Goal: Task Accomplishment & Management: Use online tool/utility

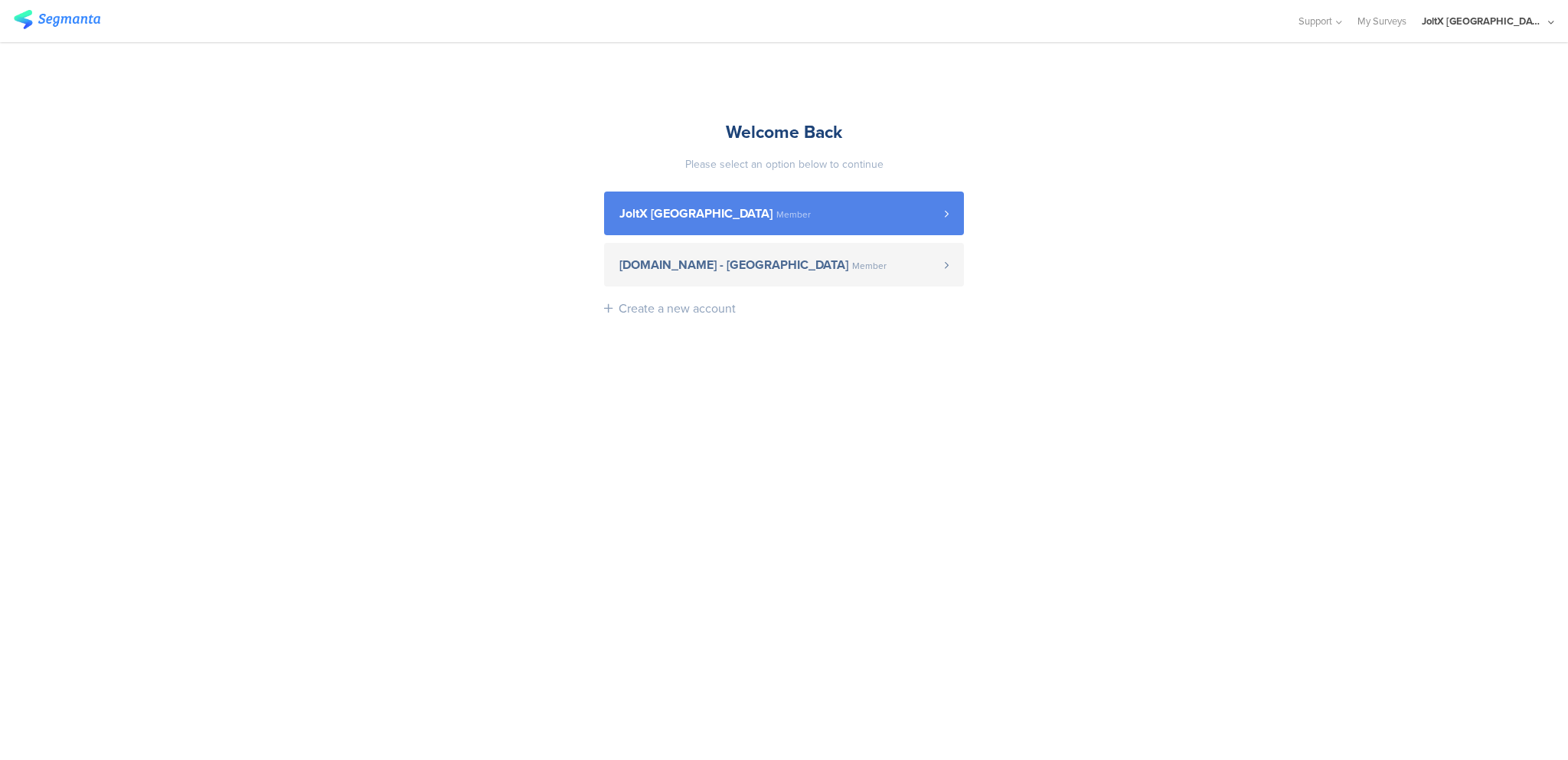
click at [642, 217] on span "JoltX [GEOGRAPHIC_DATA]" at bounding box center [695, 214] width 153 height 13
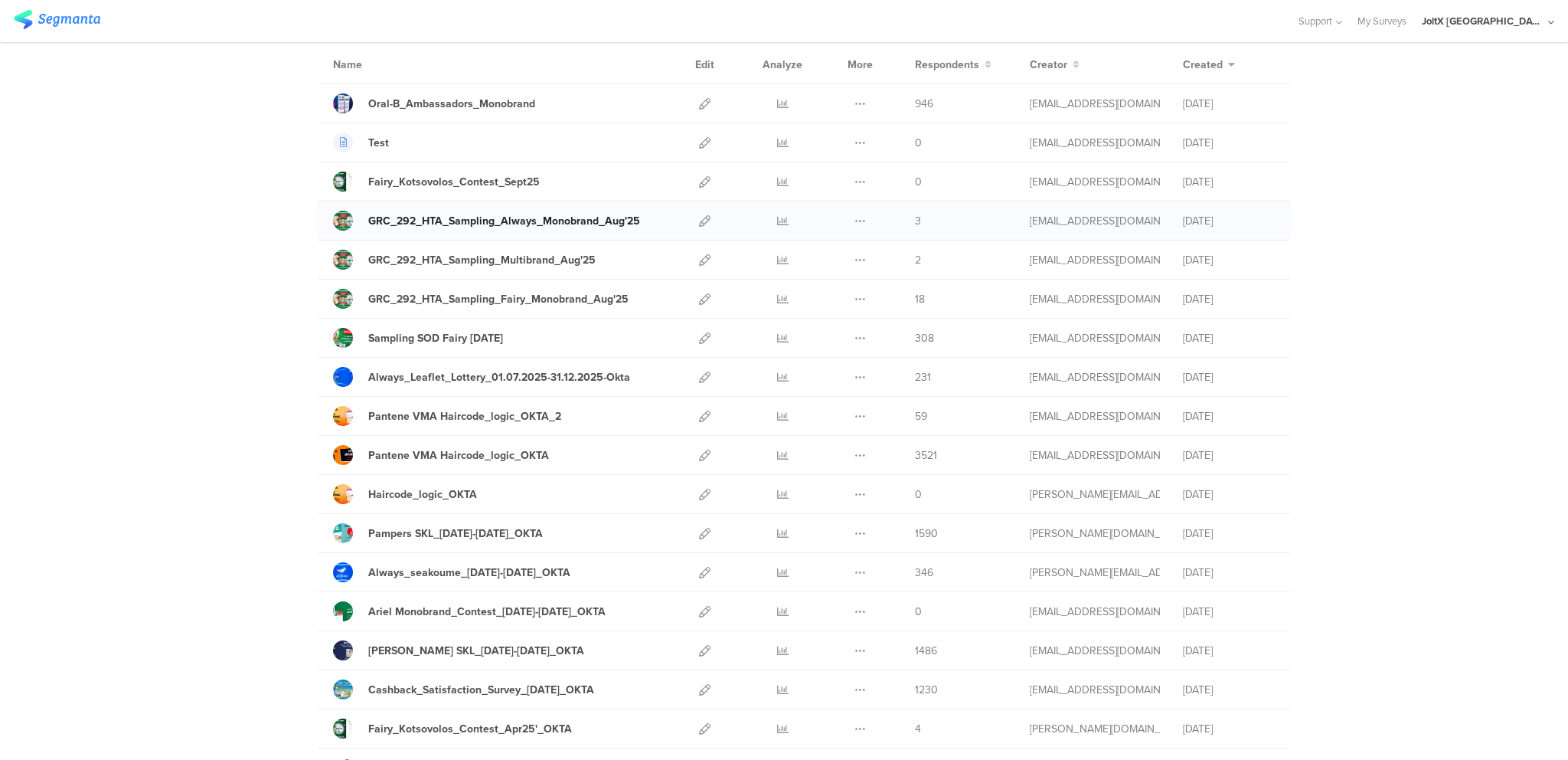
scroll to position [141, 0]
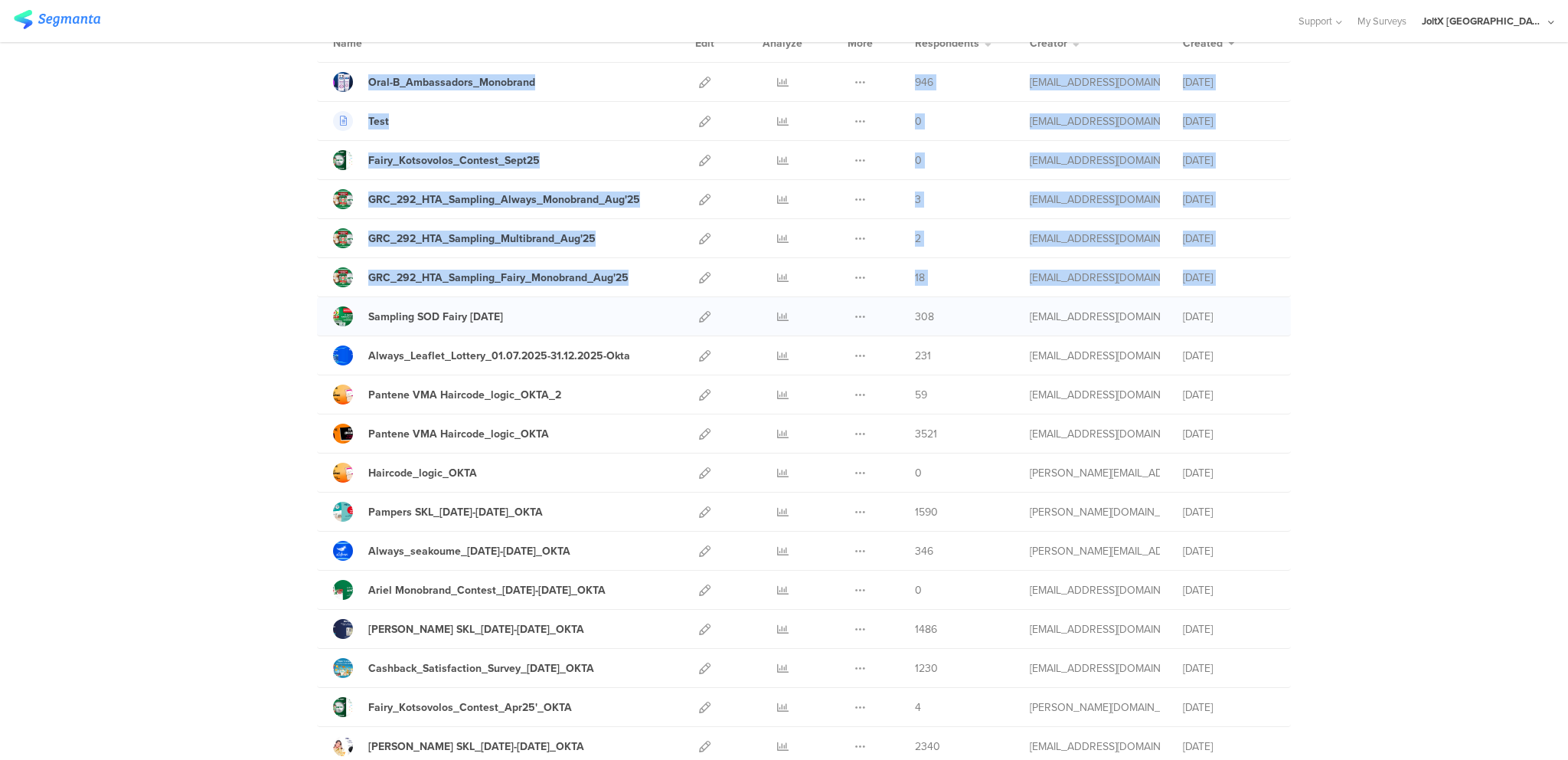
drag, startPoint x: 294, startPoint y: 98, endPoint x: 391, endPoint y: 303, distance: 226.8
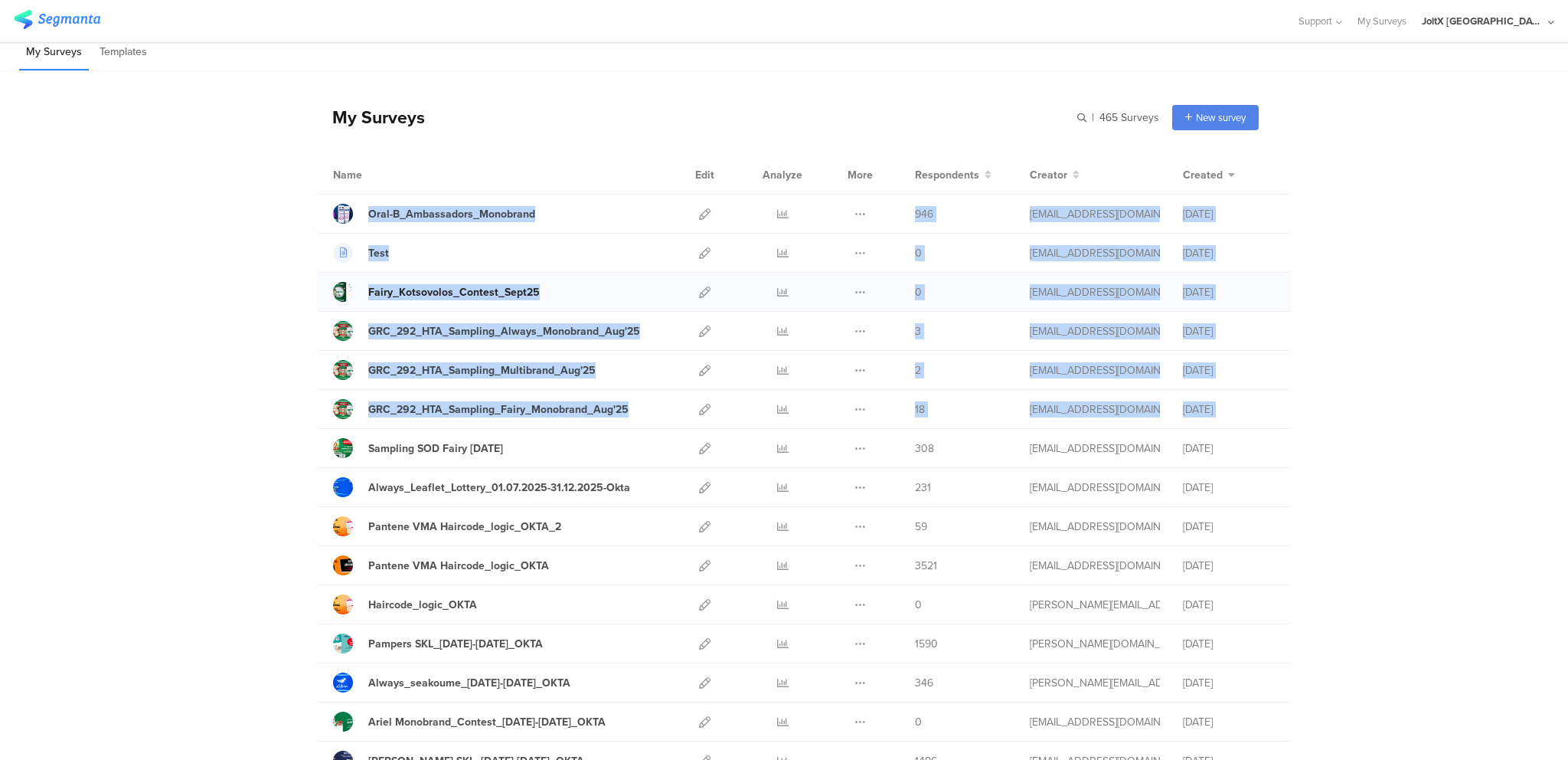
scroll to position [0, 0]
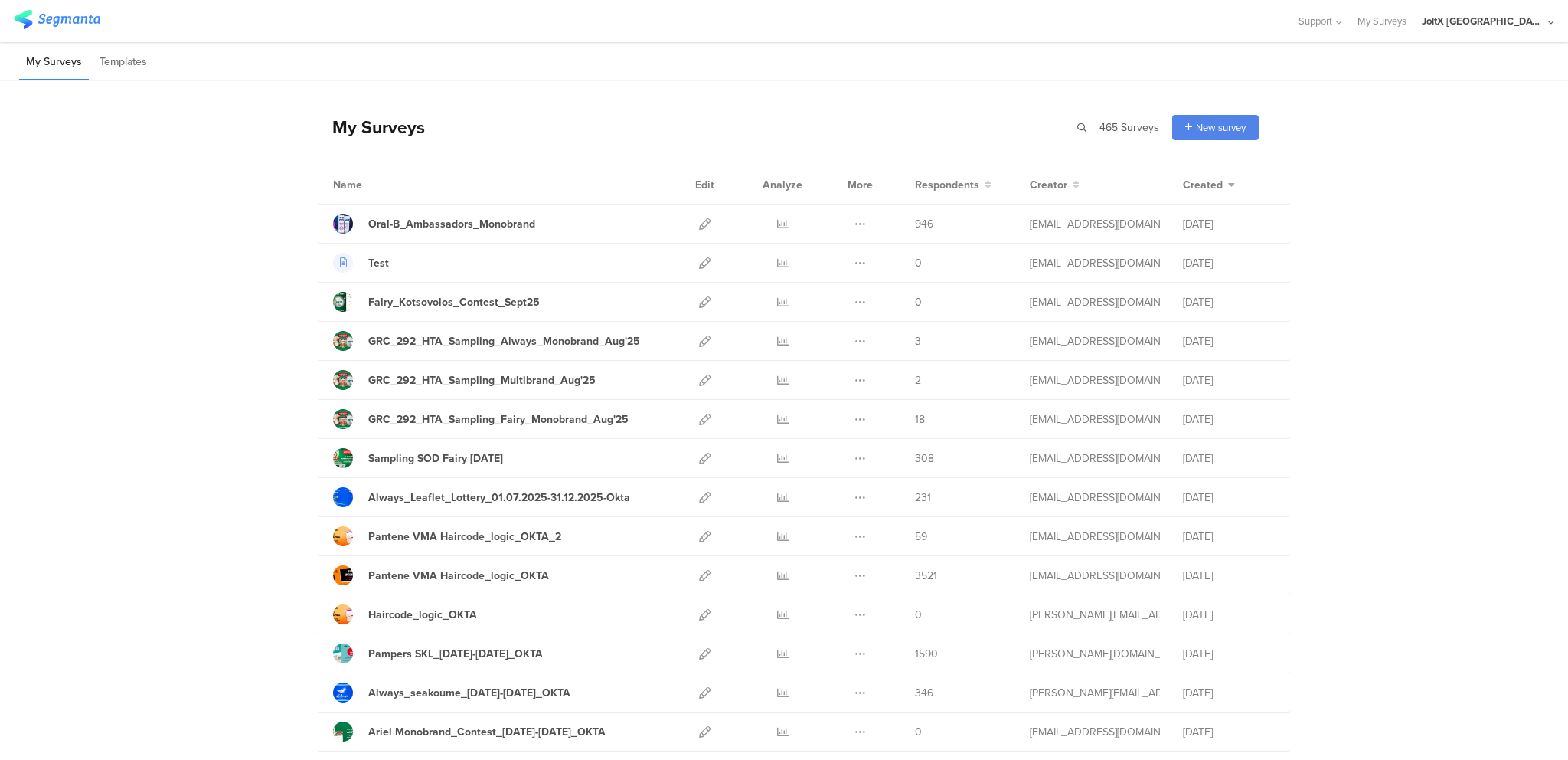
click at [325, 171] on div "Name Edit Analyze More Respondents Creator Created" at bounding box center [804, 185] width 974 height 39
drag, startPoint x: 325, startPoint y: 116, endPoint x: 378, endPoint y: 201, distance: 100.2
click at [378, 201] on div "Name Edit Analyze More Respondents Creator Created" at bounding box center [804, 185] width 974 height 39
drag, startPoint x: 378, startPoint y: 201, endPoint x: 317, endPoint y: 116, distance: 104.6
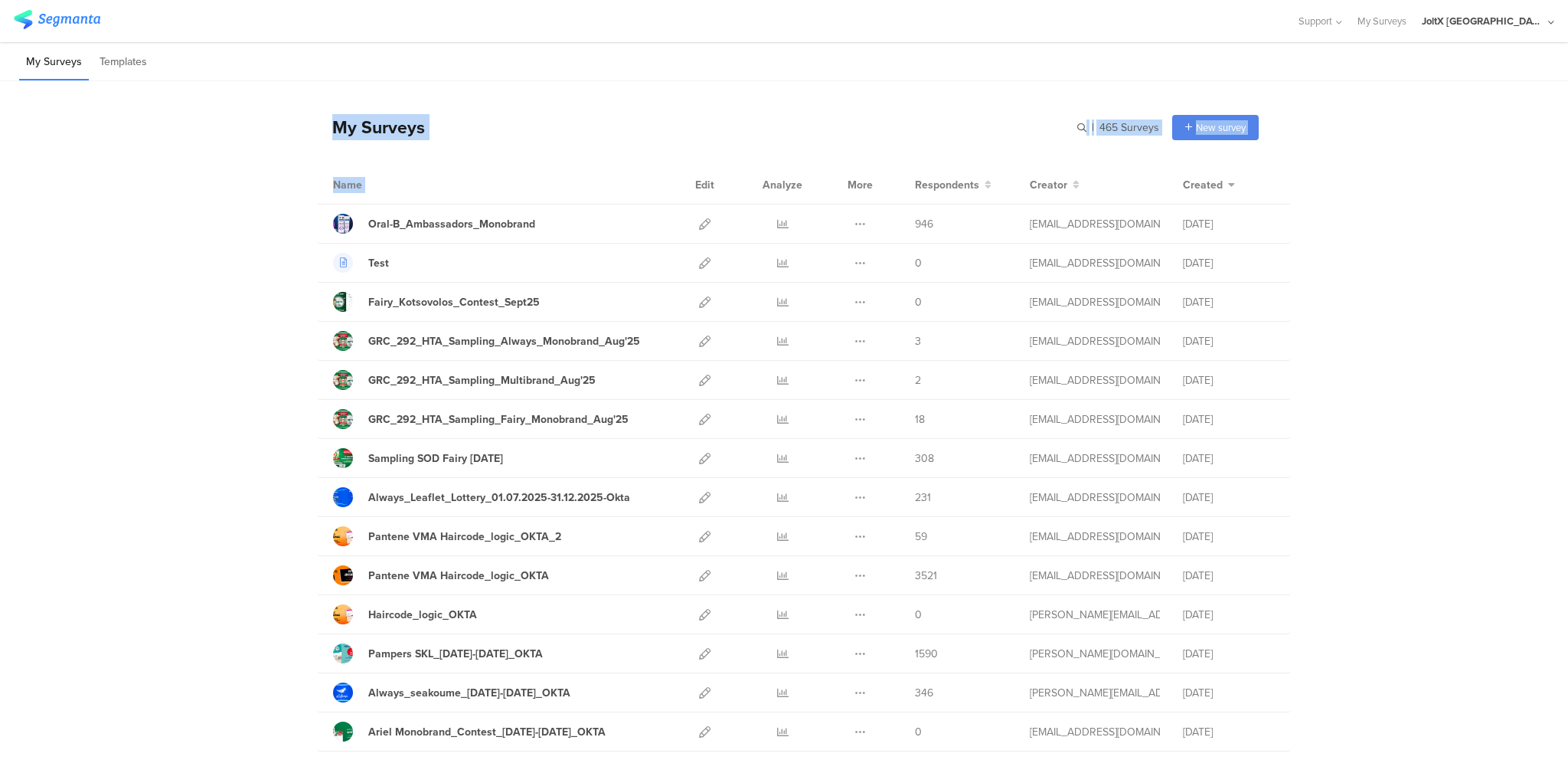
click at [317, 116] on div "My Surveys" at bounding box center [371, 127] width 108 height 26
drag, startPoint x: 317, startPoint y: 116, endPoint x: 390, endPoint y: 167, distance: 89.1
click at [390, 167] on div "Name Edit Analyze More Respondents Creator Created" at bounding box center [804, 185] width 974 height 39
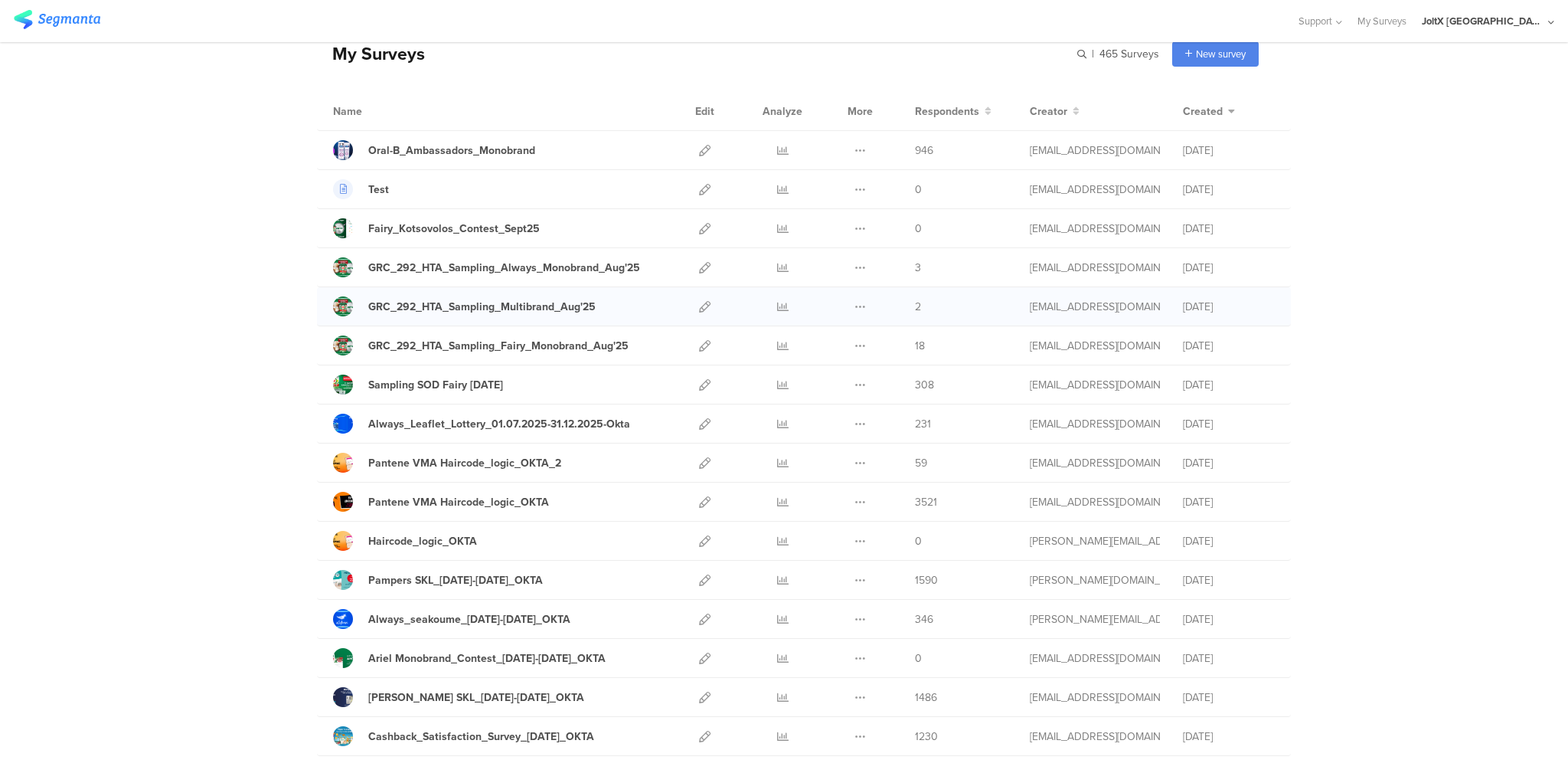
scroll to position [77, 0]
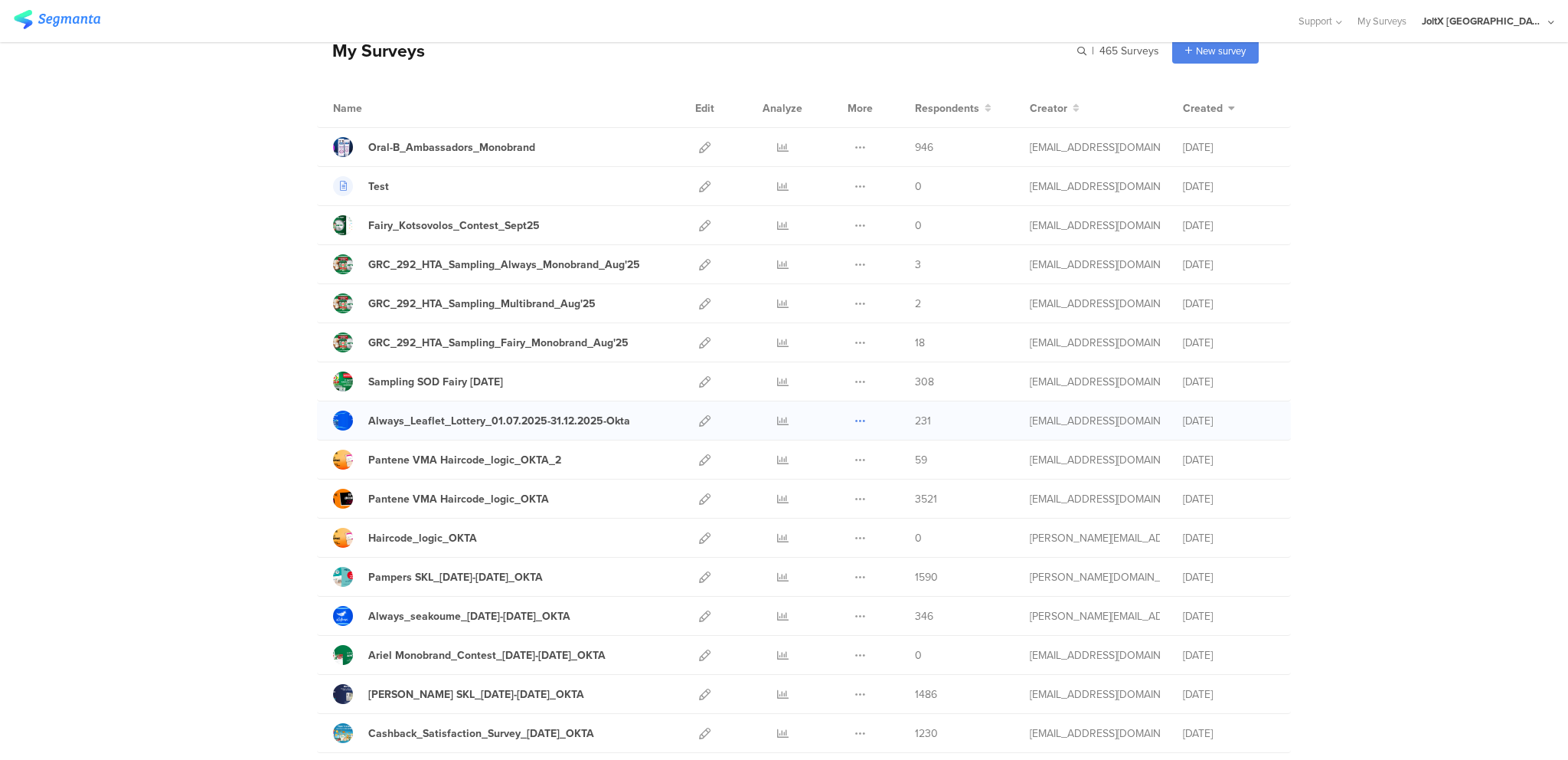
click at [860, 419] on icon at bounding box center [860, 421] width 12 height 12
click at [533, 417] on div "Always_Leaflet_Lottery_01.07.2025-31.12.2025-Okta" at bounding box center [499, 420] width 262 height 16
click at [573, 305] on div "GRC_292_HTA_Sampling_Multibrand_Aug'25" at bounding box center [482, 303] width 227 height 16
click at [708, 304] on icon at bounding box center [705, 303] width 12 height 12
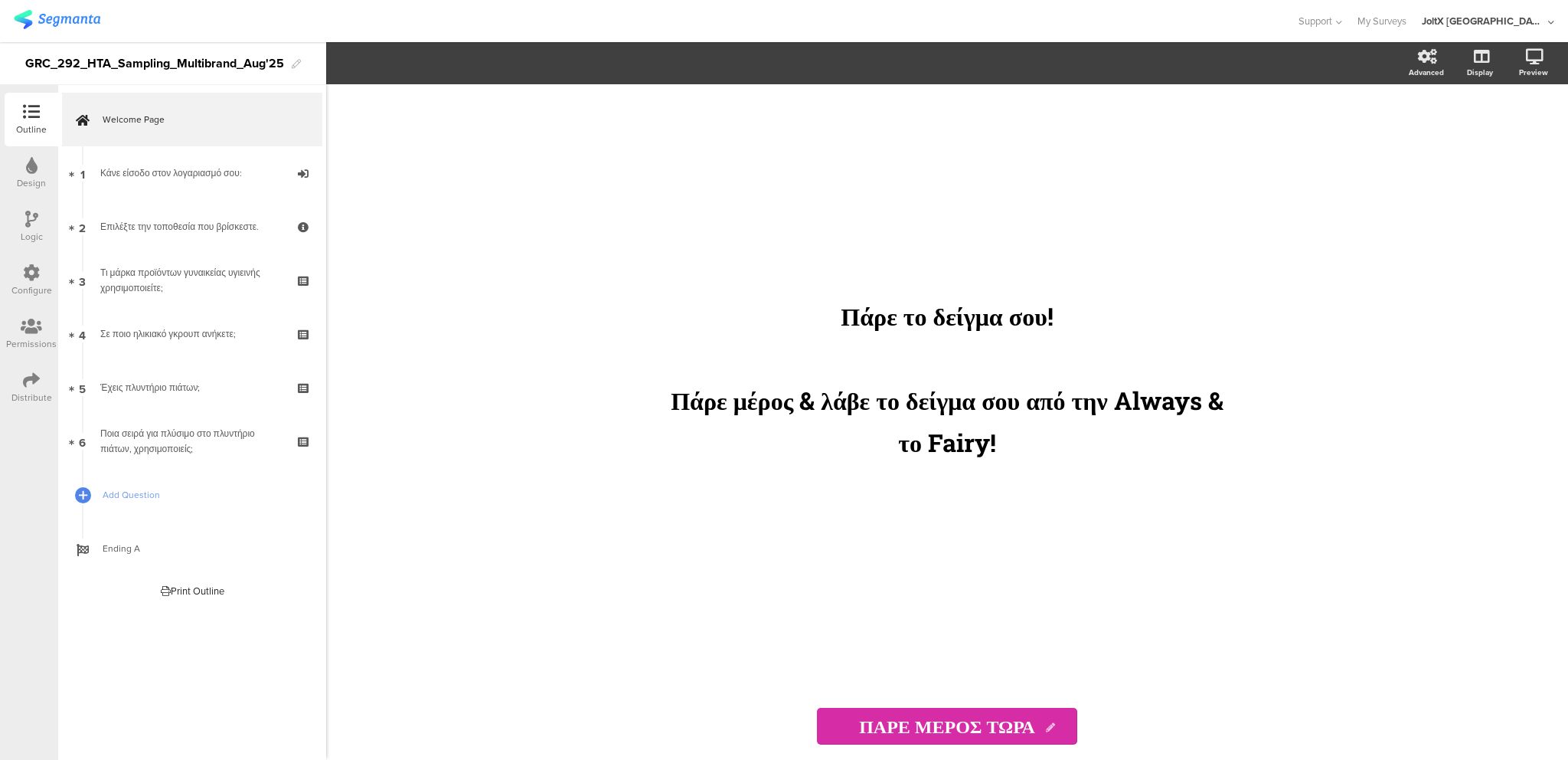
click at [28, 378] on icon at bounding box center [31, 380] width 17 height 17
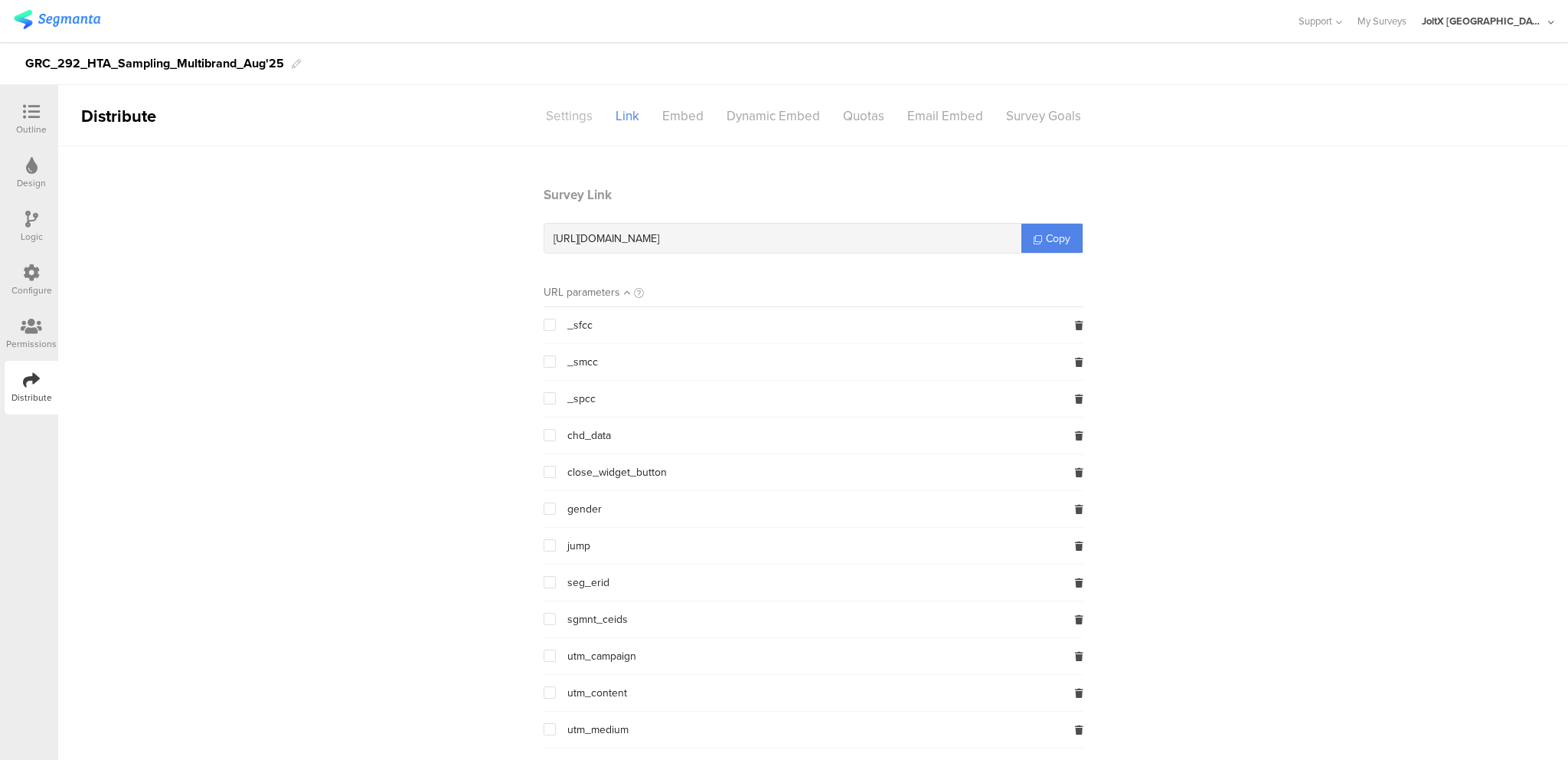
click at [568, 109] on div "Settings" at bounding box center [568, 115] width 69 height 26
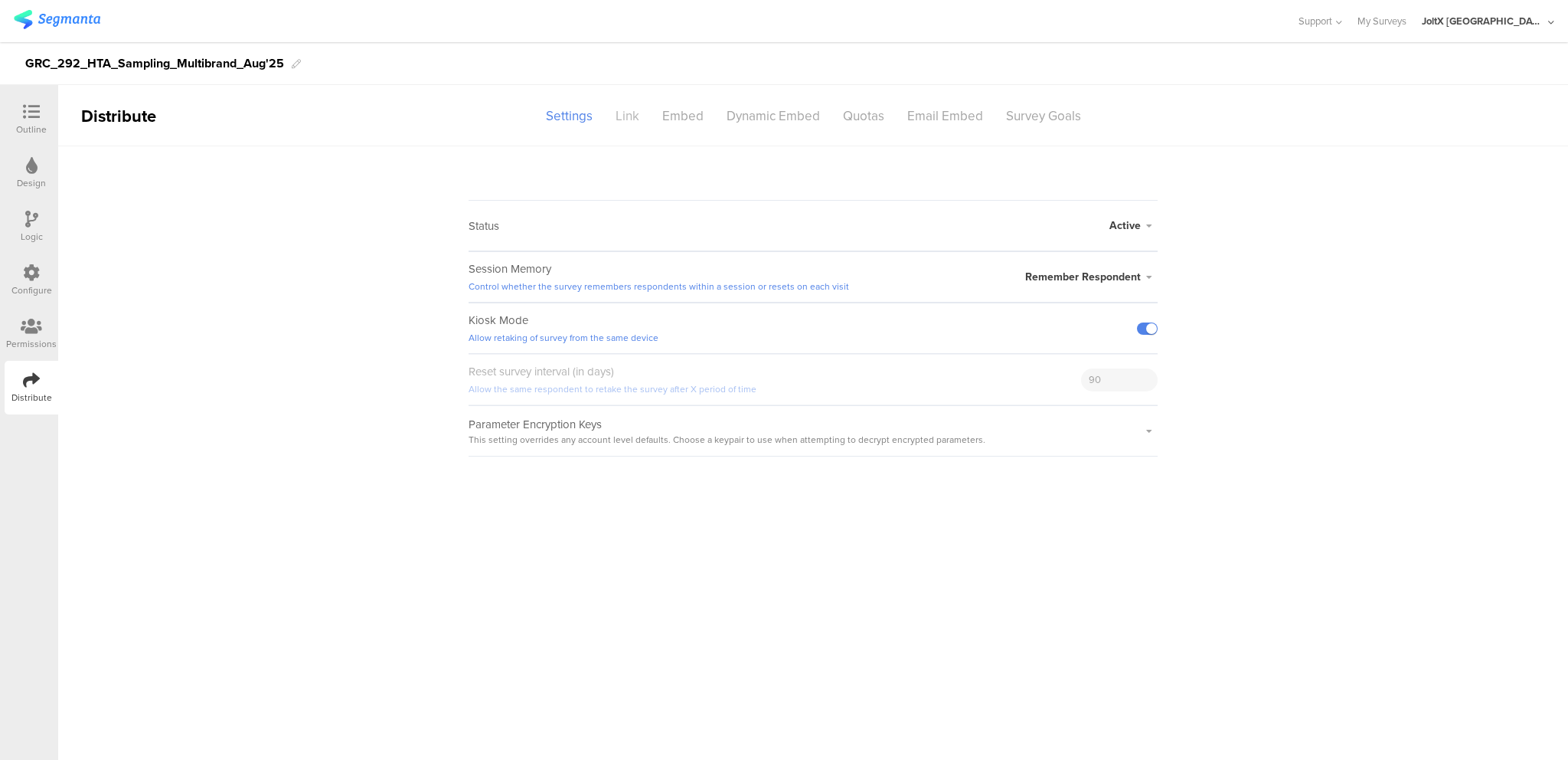
click at [621, 104] on div "Link" at bounding box center [628, 115] width 47 height 26
